Goal: Information Seeking & Learning: Understand process/instructions

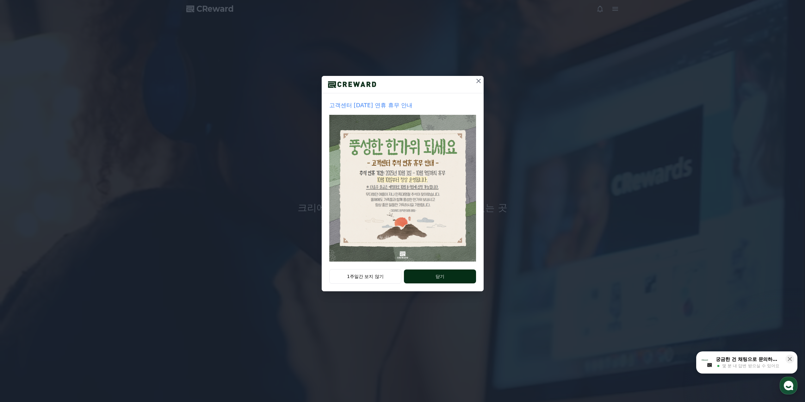
drag, startPoint x: 371, startPoint y: 277, endPoint x: 445, endPoint y: 280, distance: 73.7
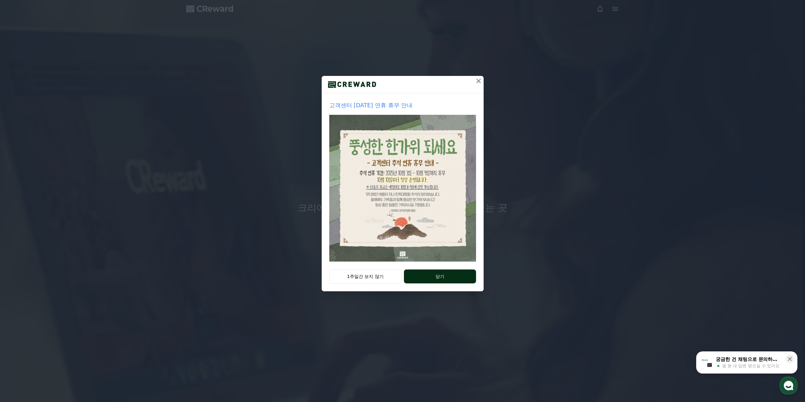
click at [445, 280] on div "1주일간 보지 않기 닫기" at bounding box center [403, 280] width 162 height 22
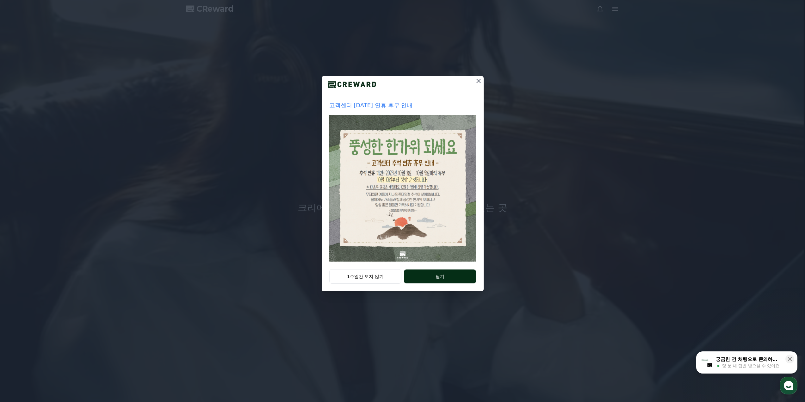
click at [445, 280] on button "닫기" at bounding box center [440, 277] width 72 height 14
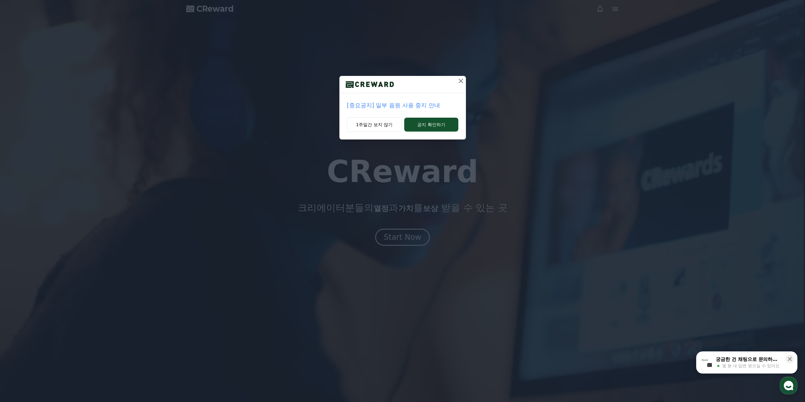
click at [462, 81] on icon at bounding box center [461, 81] width 8 height 8
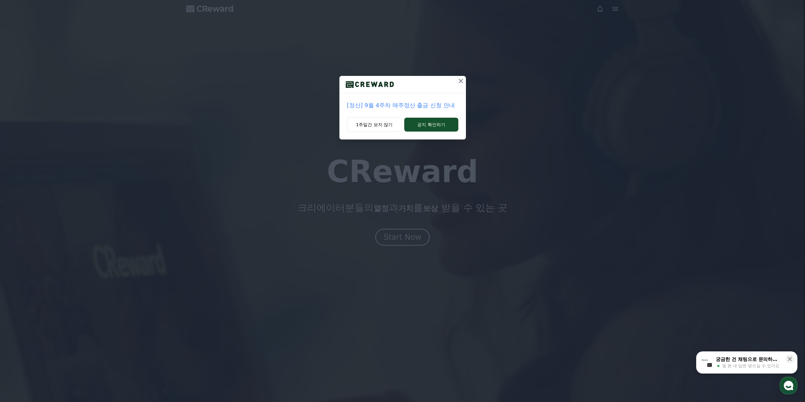
click at [457, 79] on icon at bounding box center [461, 81] width 8 height 8
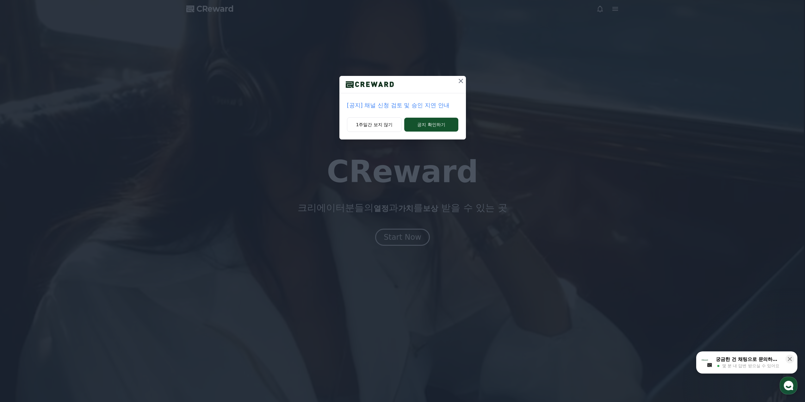
click at [460, 83] on icon at bounding box center [461, 81] width 8 height 8
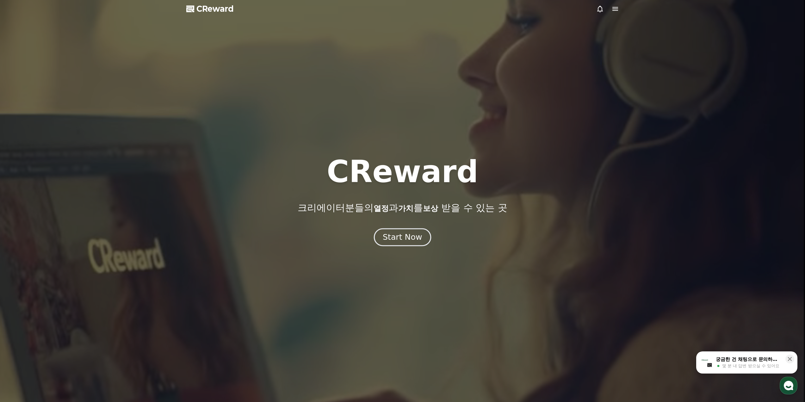
click at [408, 236] on div "Start Now" at bounding box center [402, 237] width 39 height 11
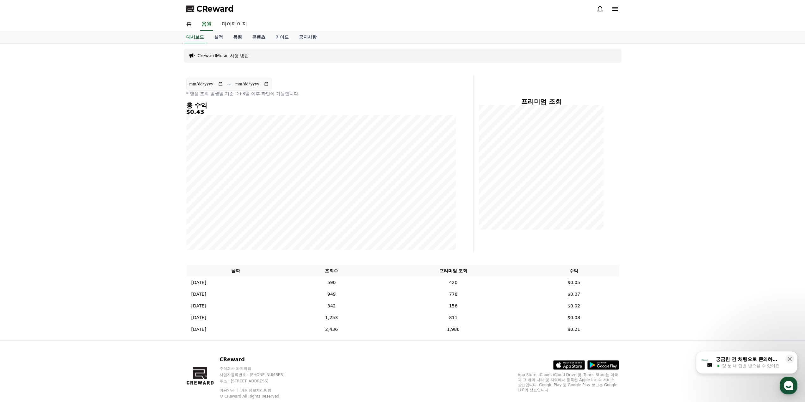
click at [236, 39] on link "음원" at bounding box center [237, 37] width 19 height 12
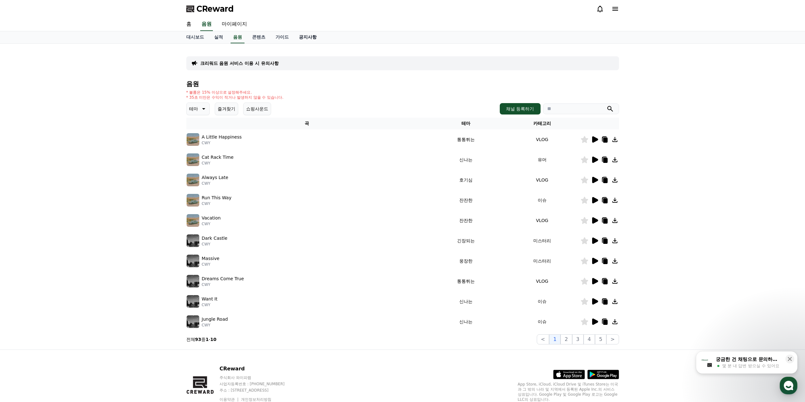
click at [303, 38] on link "공지사항" at bounding box center [308, 37] width 28 height 12
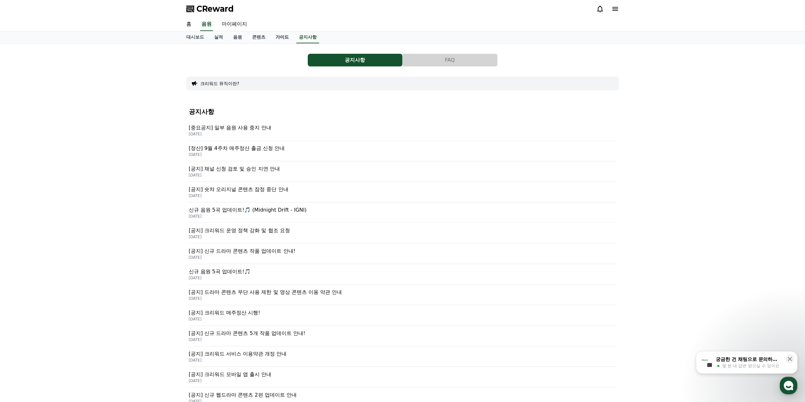
click at [282, 36] on link "가이드" at bounding box center [281, 37] width 23 height 12
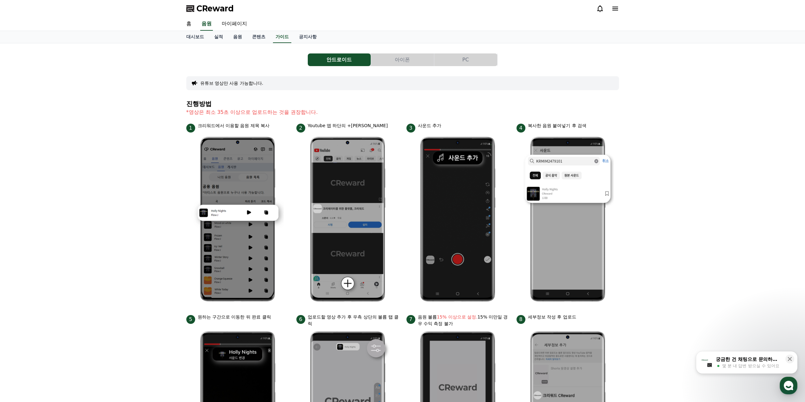
scroll to position [158, 0]
